Goal: Task Accomplishment & Management: Complete application form

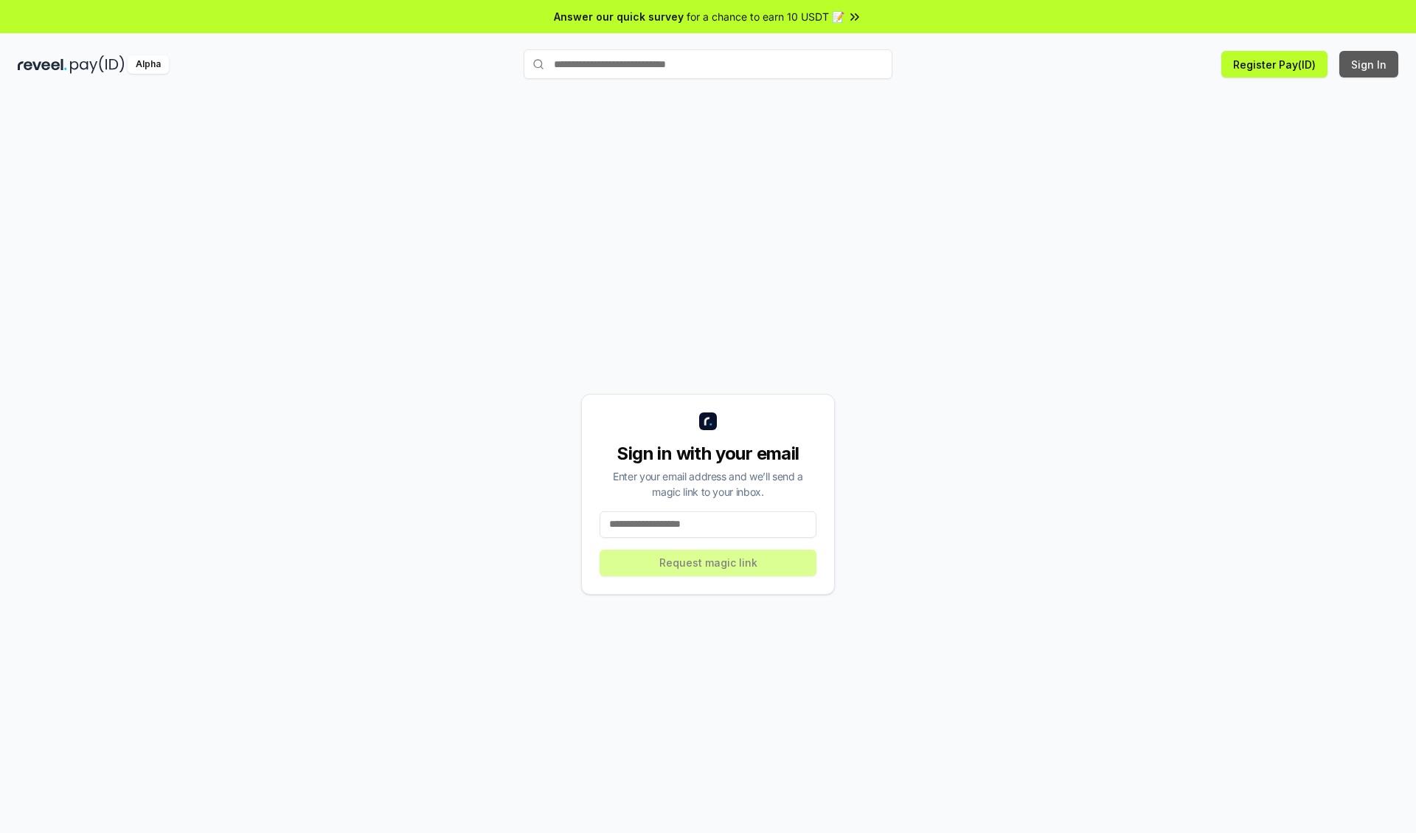
click at [1370, 64] on button "Sign In" at bounding box center [1369, 64] width 59 height 27
type input "**********"
click at [708, 562] on button "Request magic link" at bounding box center [708, 563] width 217 height 27
